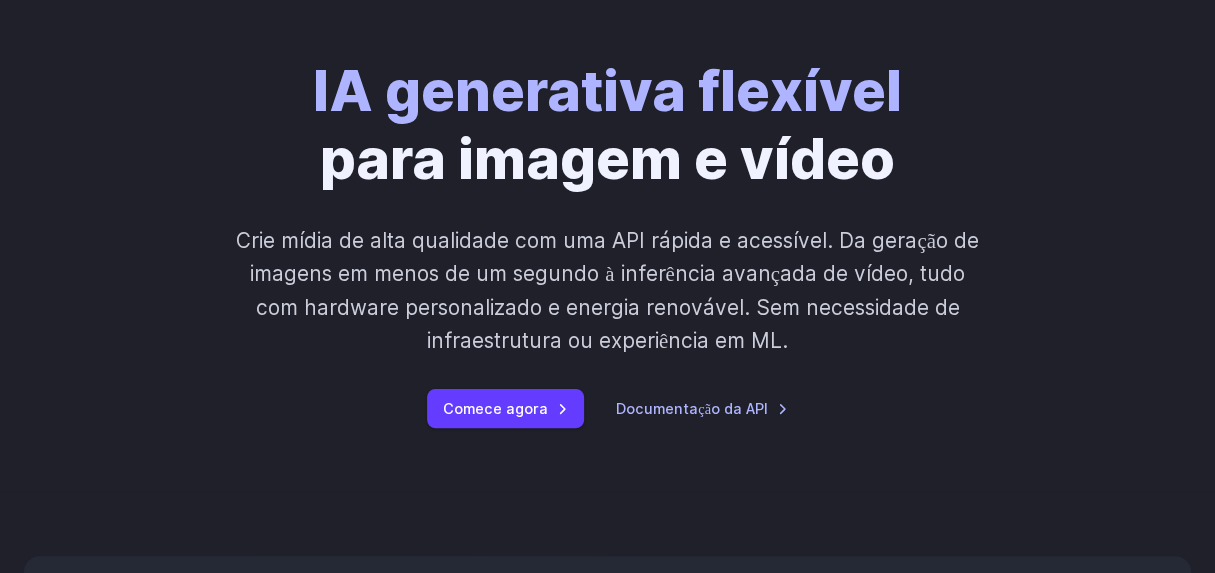
scroll to position [233, 0]
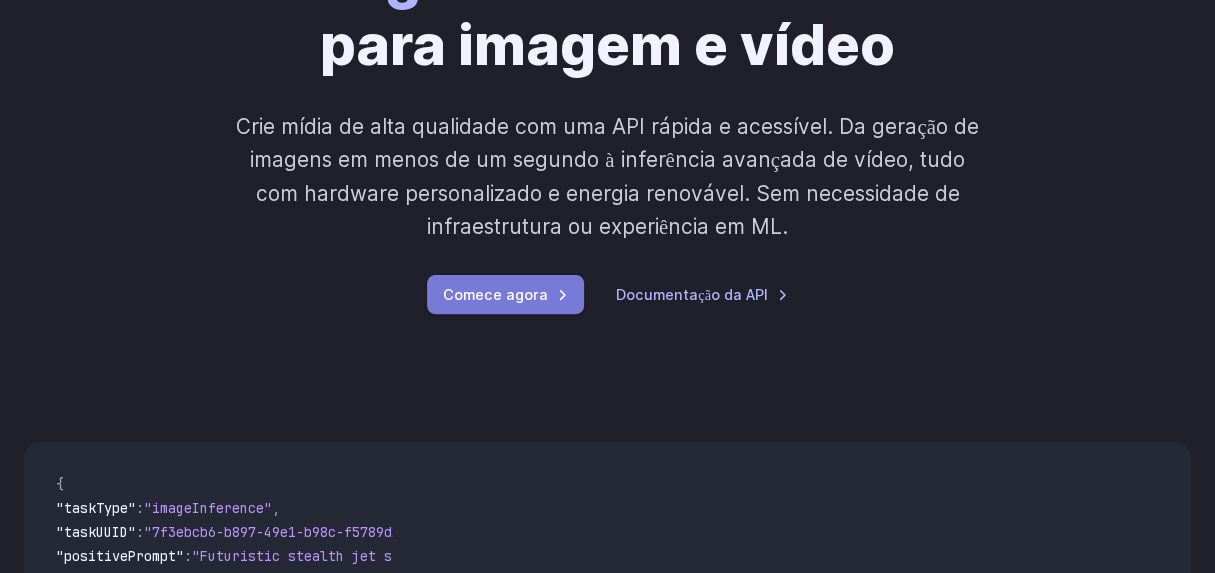
click at [513, 287] on font "Comece agora" at bounding box center [495, 294] width 105 height 17
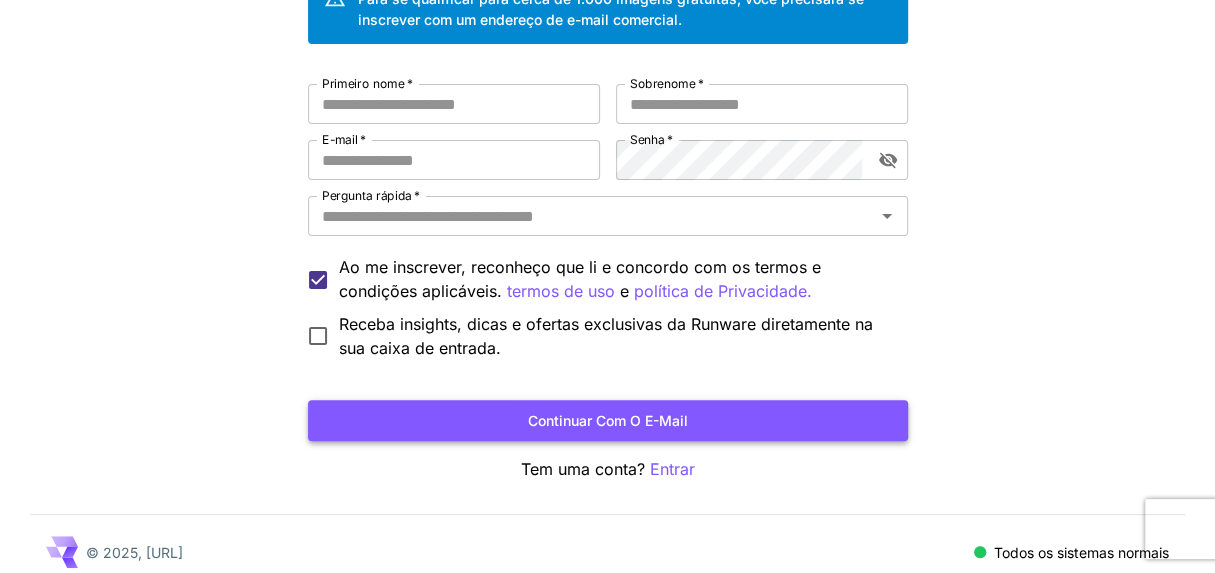
scroll to position [205, 0]
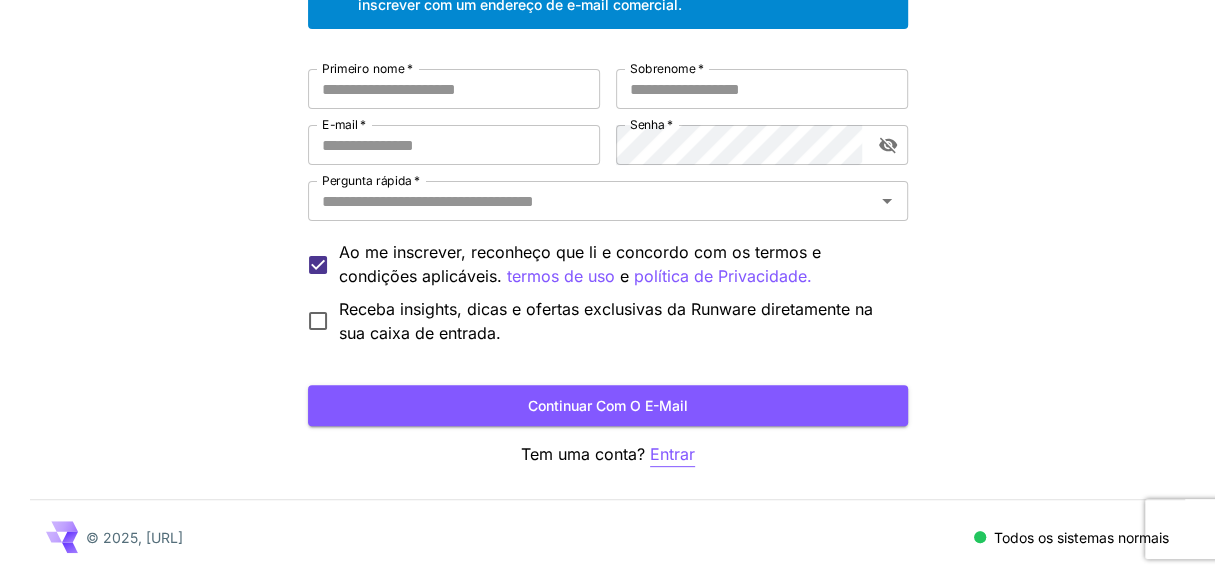
click at [670, 455] on font "Entrar" at bounding box center [672, 454] width 45 height 20
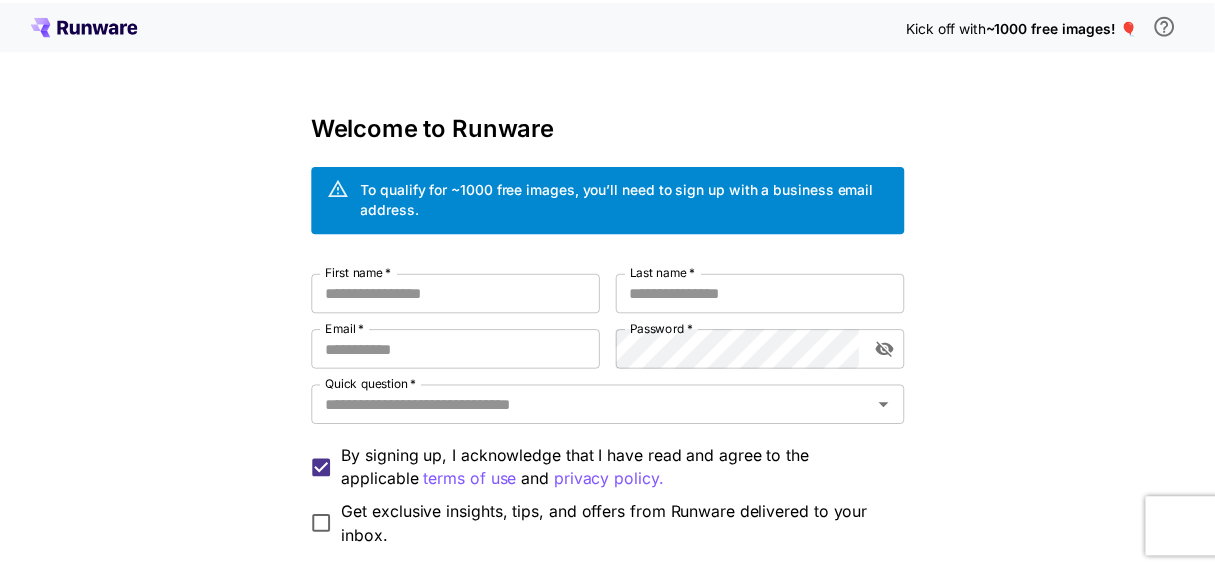
scroll to position [204, 0]
